Goal: Navigation & Orientation: Find specific page/section

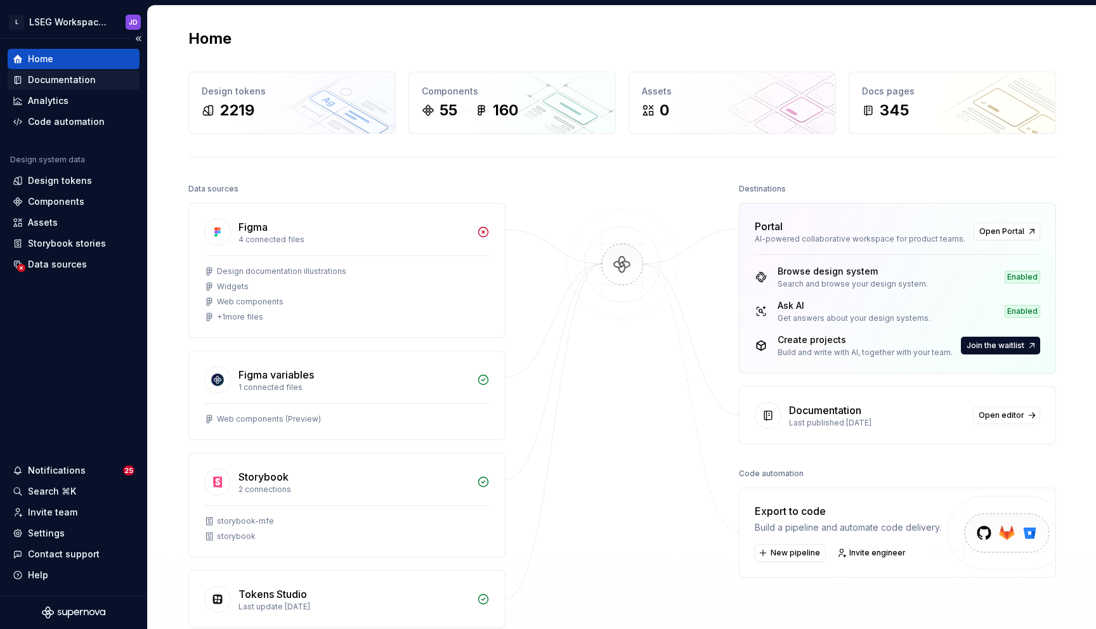
click at [58, 82] on div "Documentation" at bounding box center [62, 80] width 68 height 13
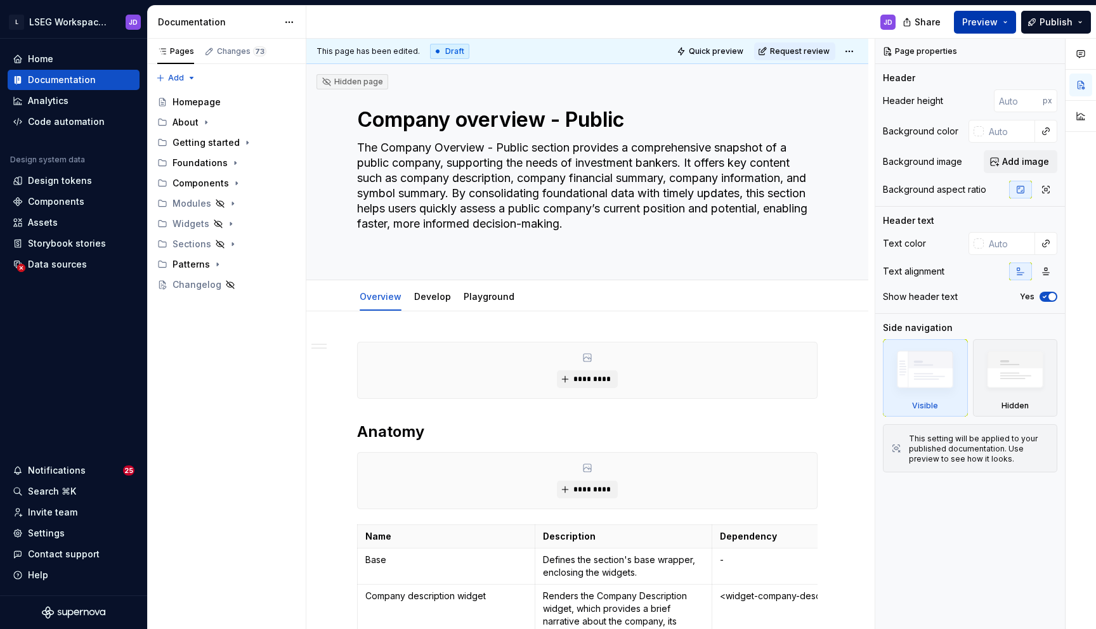
click at [990, 25] on span "Preview" at bounding box center [980, 22] width 36 height 13
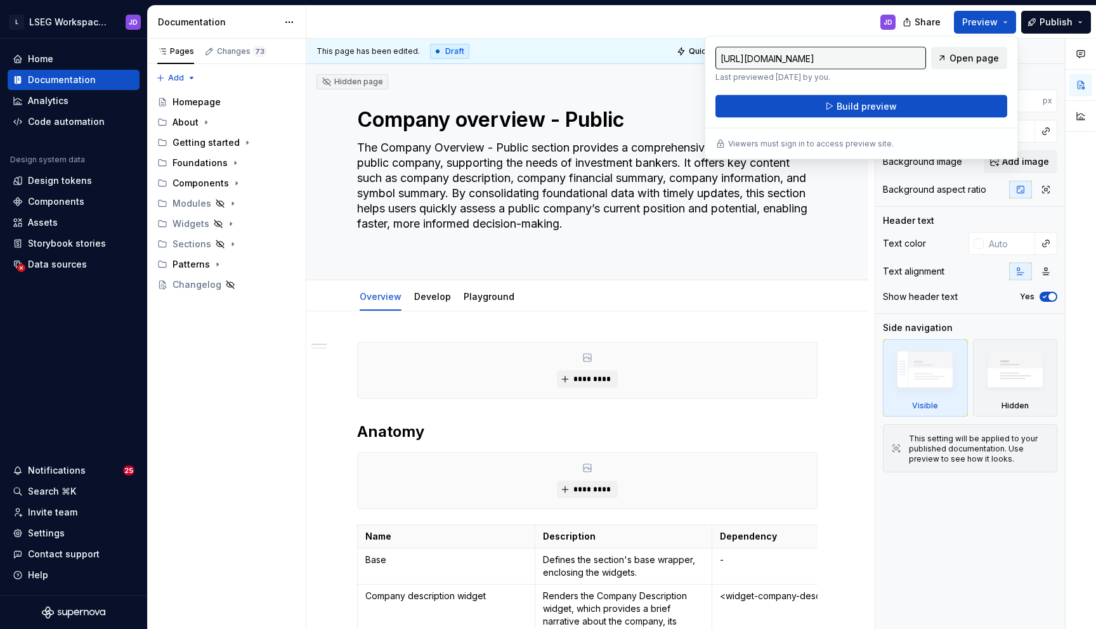
click at [969, 58] on span "Open page" at bounding box center [973, 58] width 49 height 13
type textarea "*"
